Goal: Transaction & Acquisition: Purchase product/service

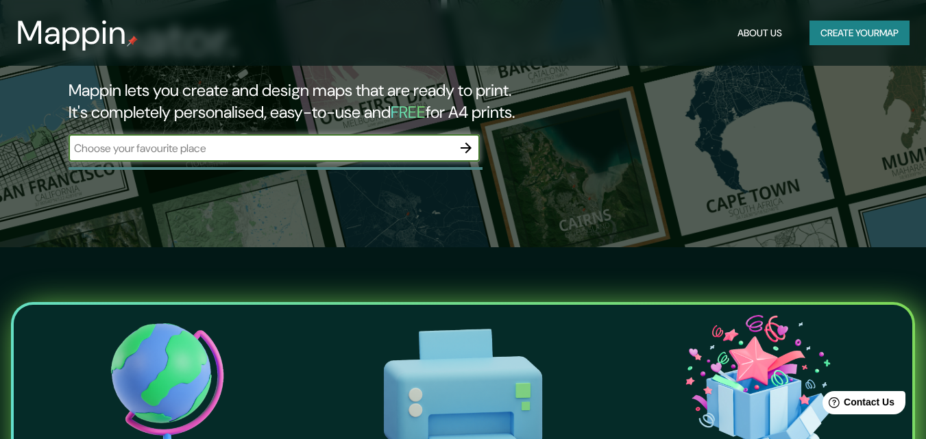
scroll to position [206, 0]
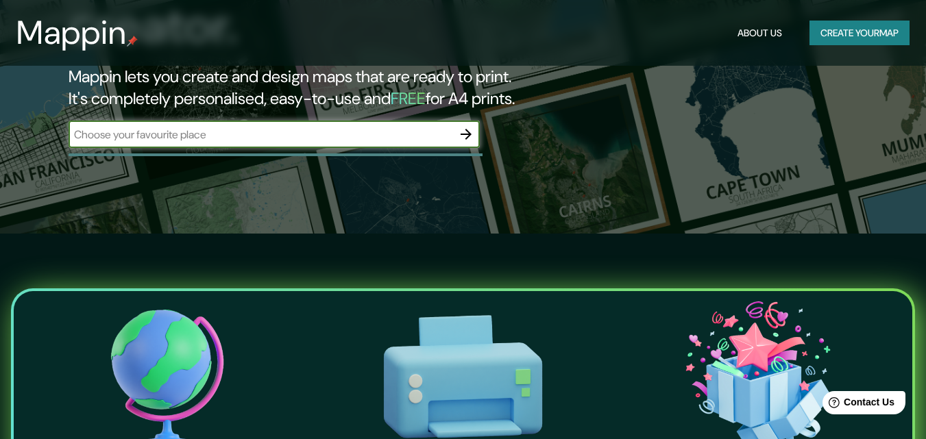
click at [276, 127] on input "text" at bounding box center [261, 135] width 384 height 16
type input "[GEOGRAPHIC_DATA]"
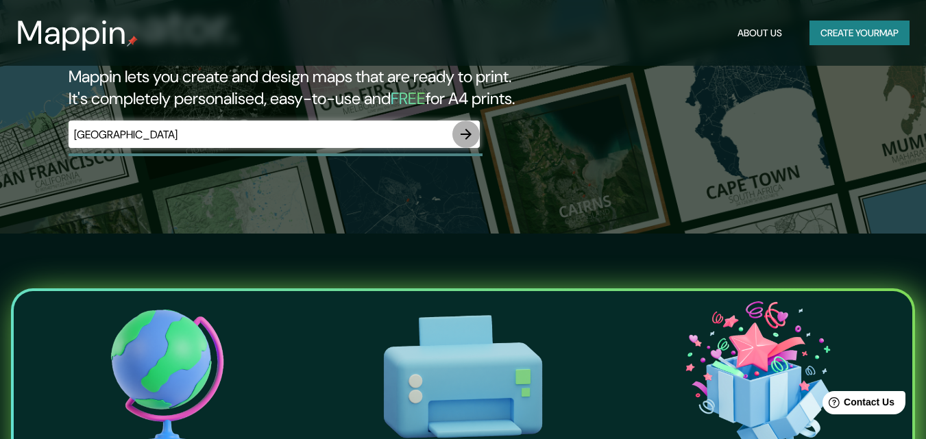
click at [469, 126] on icon "button" at bounding box center [466, 134] width 16 height 16
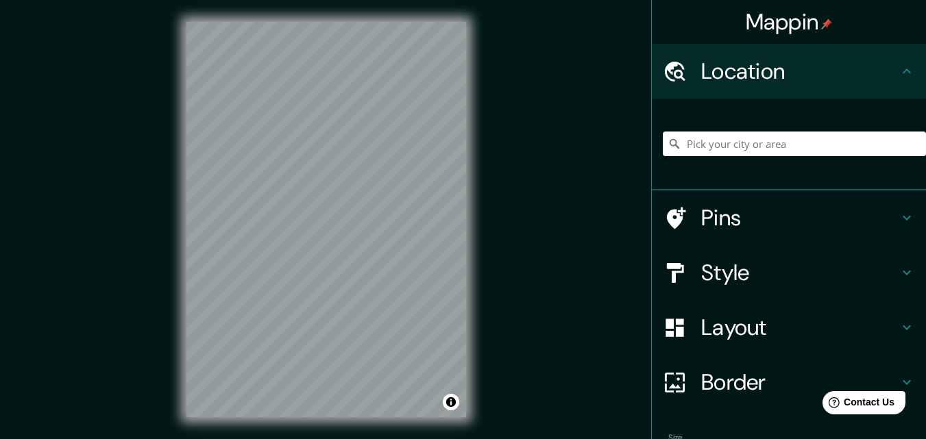
click at [708, 149] on input "Pick your city or area" at bounding box center [794, 144] width 263 height 25
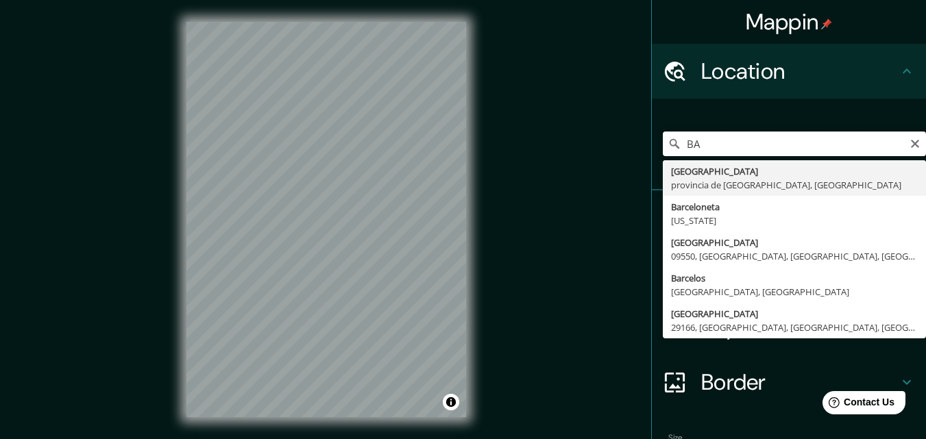
type input "B"
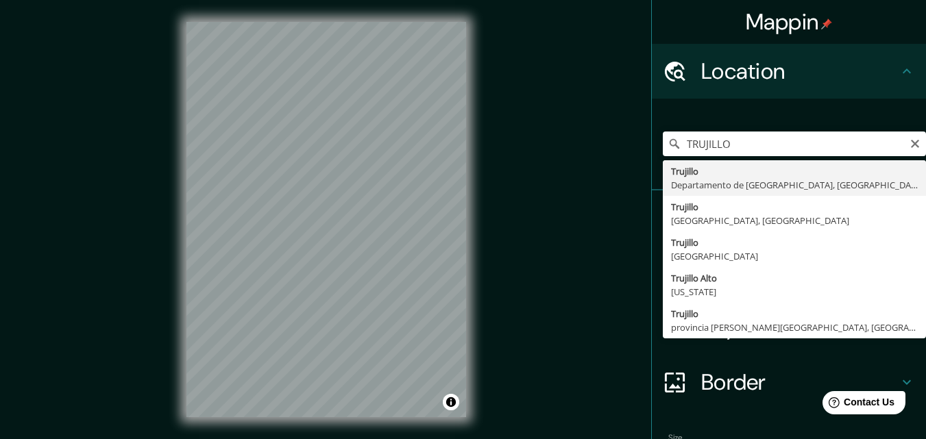
type input "Trujillo, Departamento de La Libertad, Perú"
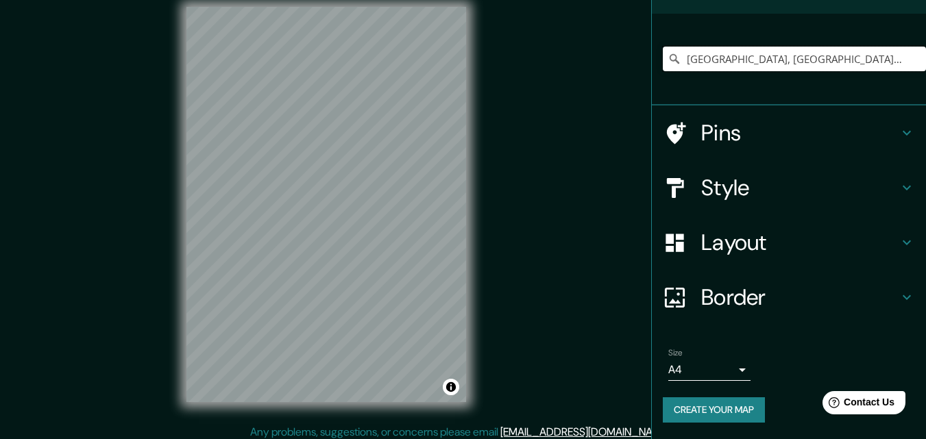
scroll to position [22, 0]
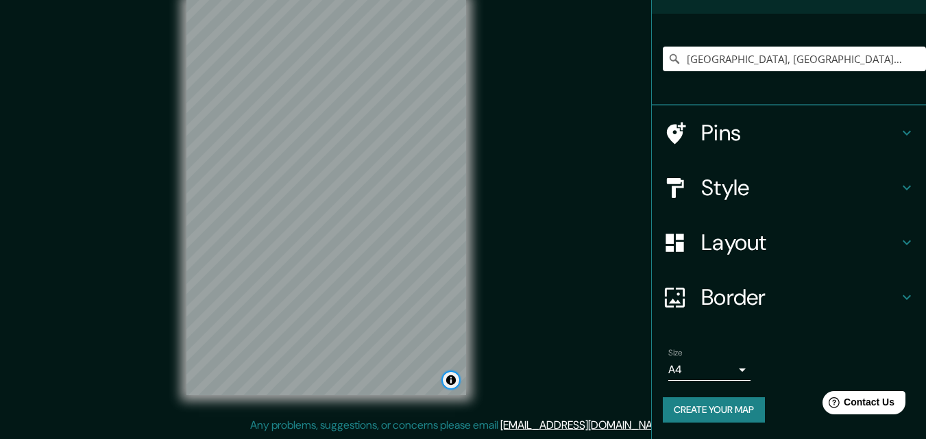
click at [449, 383] on button "Toggle attribution" at bounding box center [451, 380] width 16 height 16
click at [596, 264] on div "Mappin Location Trujillo, Departamento de La Libertad, Perú Pins Style Layout B…" at bounding box center [463, 208] width 926 height 461
click at [449, 382] on button "Toggle attribution" at bounding box center [451, 380] width 16 height 16
click at [551, 352] on div "Mappin Location Trujillo, Departamento de La Libertad, Perú Pins Style Layout B…" at bounding box center [463, 208] width 926 height 461
click at [694, 402] on button "Create your map" at bounding box center [714, 409] width 102 height 25
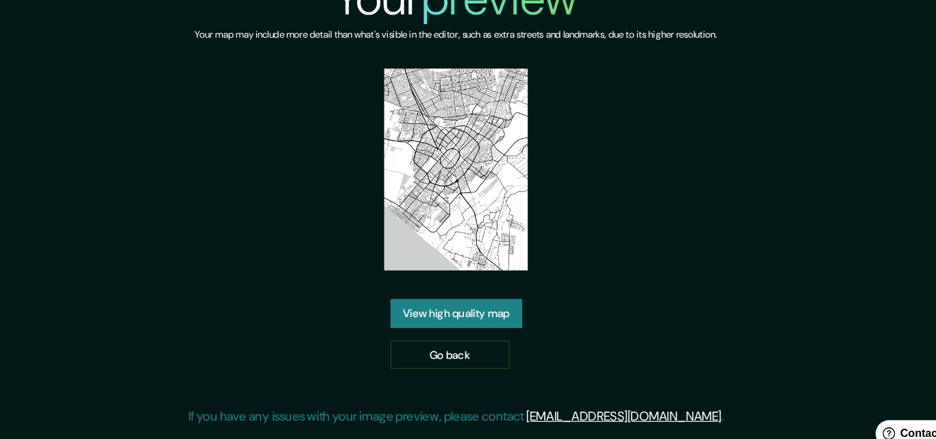
click at [602, 212] on div "Your preview Your map may include more detail than what's visible in the editor…" at bounding box center [468, 203] width 465 height 407
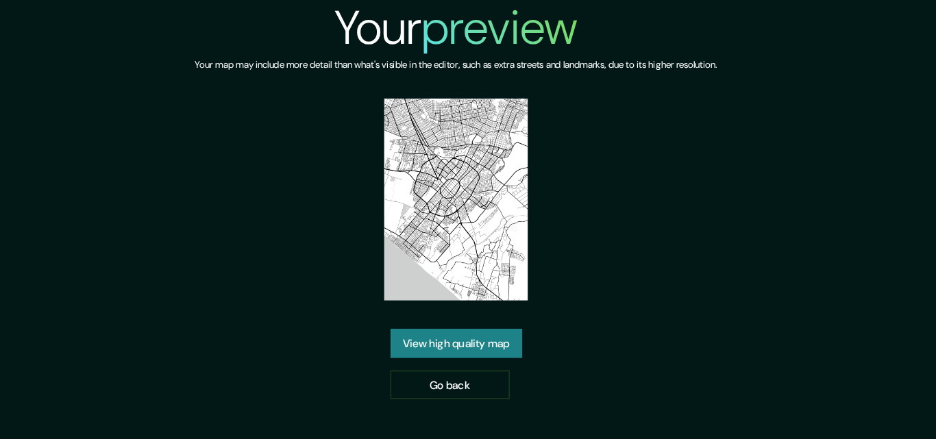
click at [489, 301] on link "View high quality map" at bounding box center [468, 298] width 114 height 25
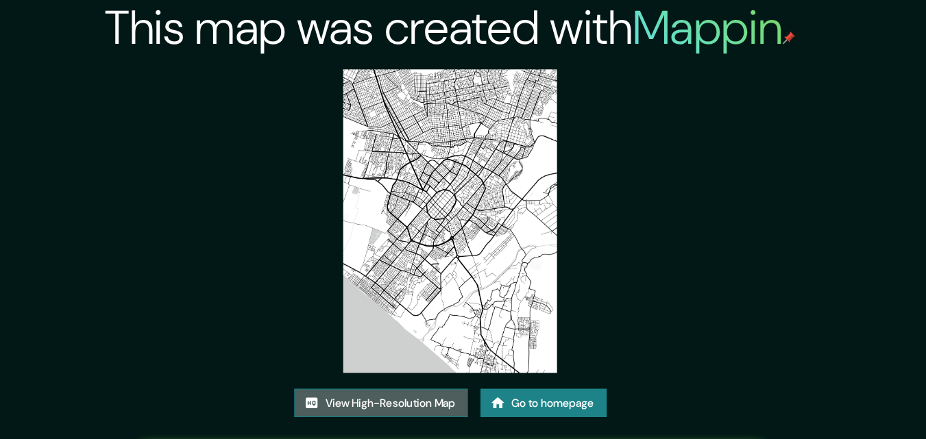
click at [448, 348] on link "View High-Resolution Map" at bounding box center [403, 350] width 151 height 25
